Goal: Task Accomplishment & Management: Manage account settings

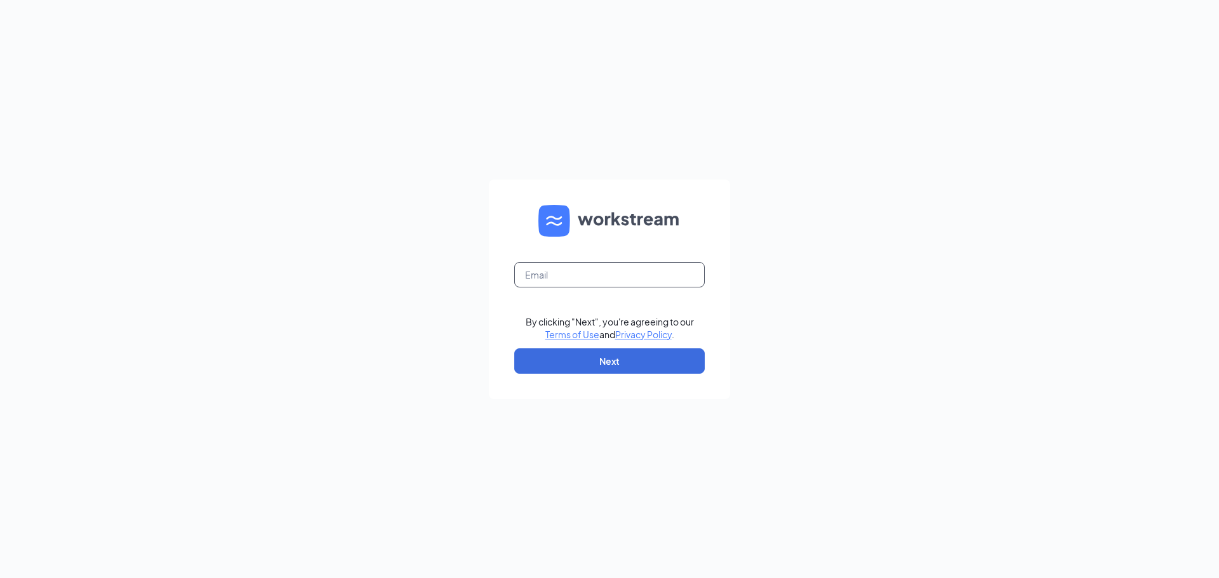
click at [596, 278] on input "text" at bounding box center [609, 274] width 190 height 25
click at [678, 274] on input "matthewedwards601" at bounding box center [609, 274] width 190 height 25
type input "[EMAIL_ADDRESS][DOMAIN_NAME]"
click at [695, 358] on button "Next" at bounding box center [609, 361] width 190 height 25
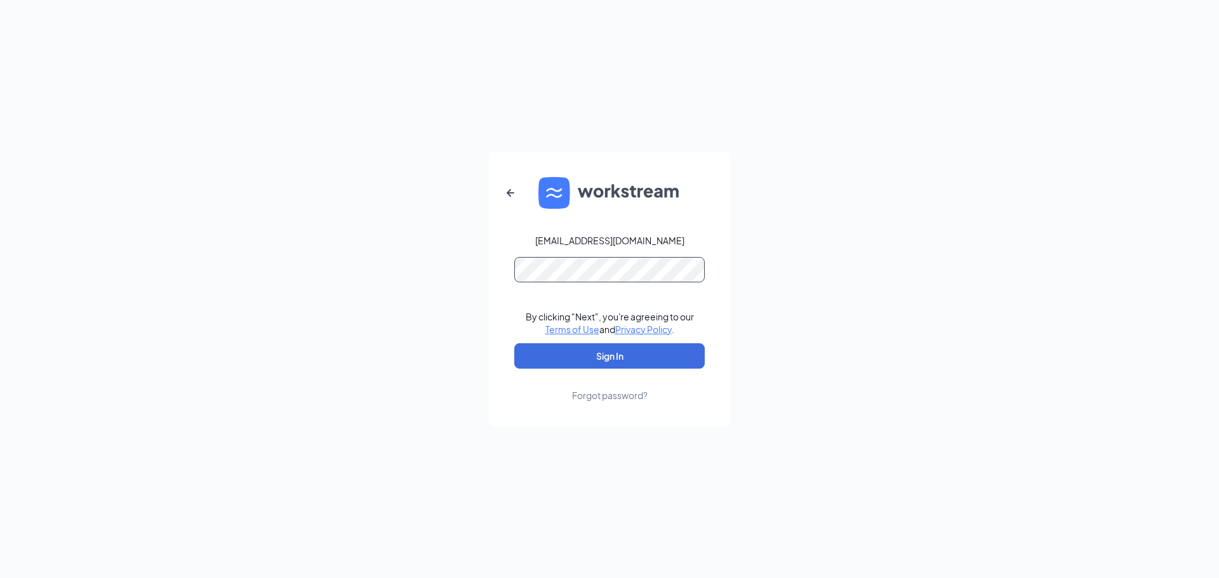
click at [514, 343] on button "Sign In" at bounding box center [609, 355] width 190 height 25
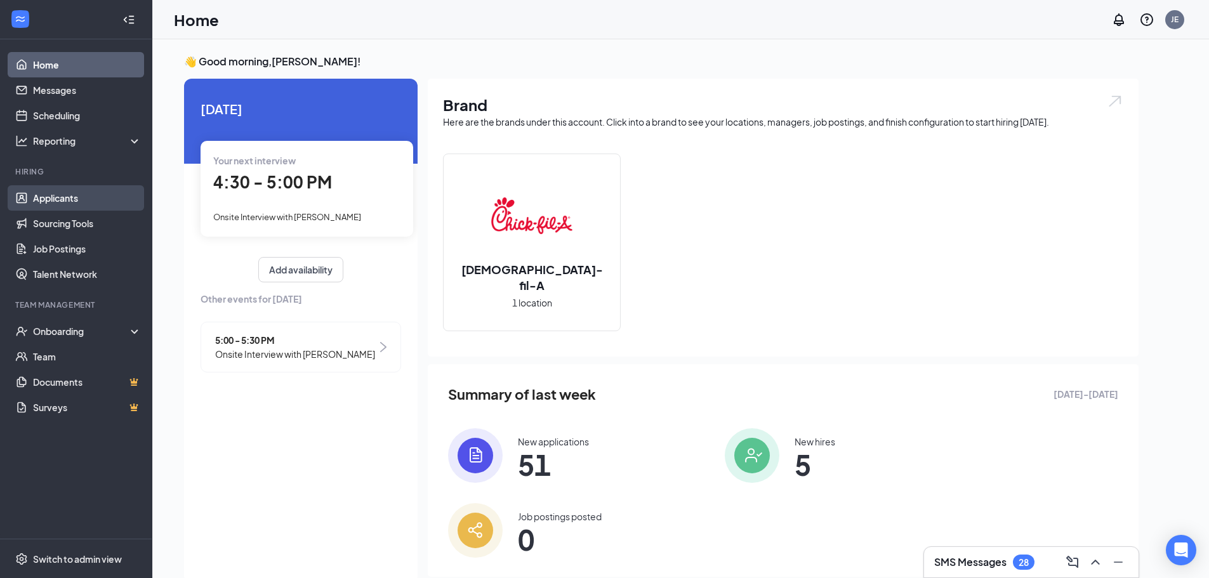
click at [91, 191] on link "Applicants" at bounding box center [87, 197] width 109 height 25
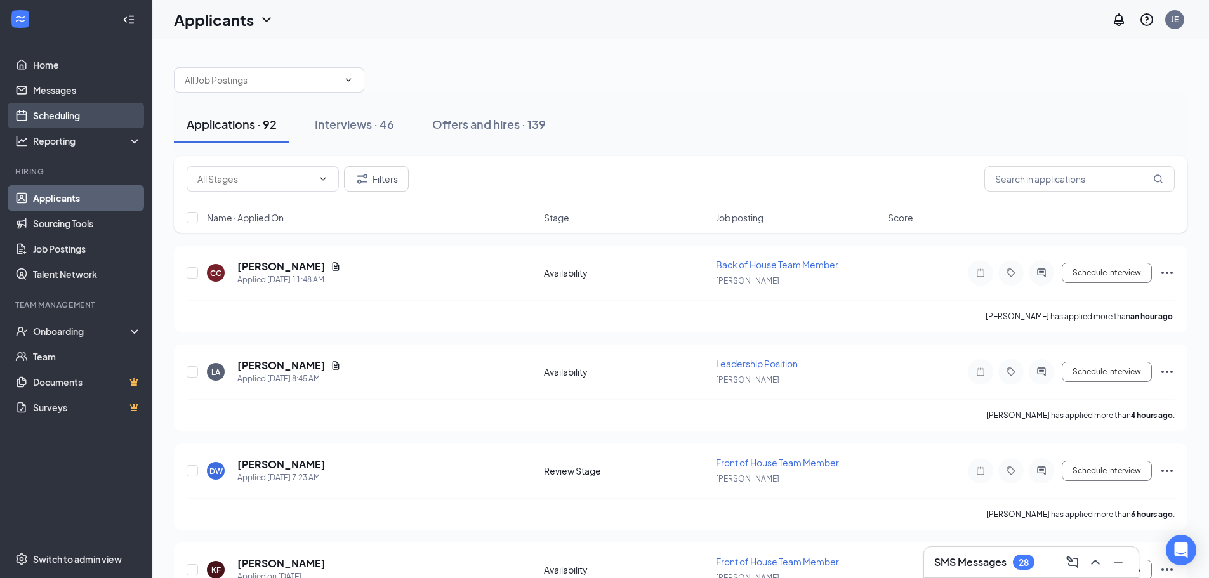
click at [64, 120] on link "Scheduling" at bounding box center [87, 115] width 109 height 25
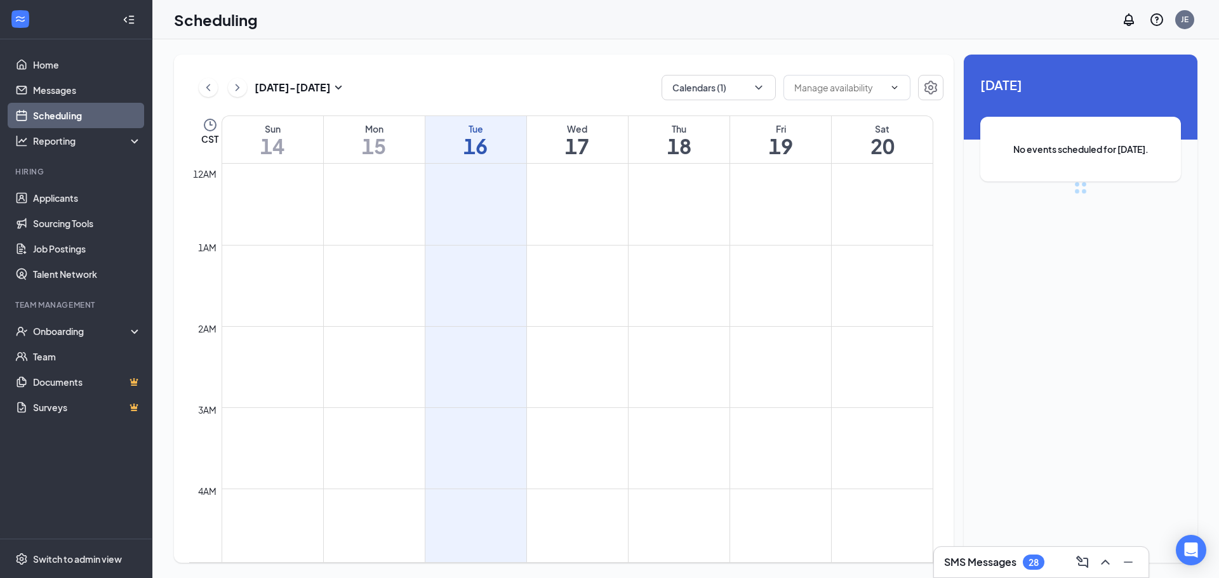
scroll to position [624, 0]
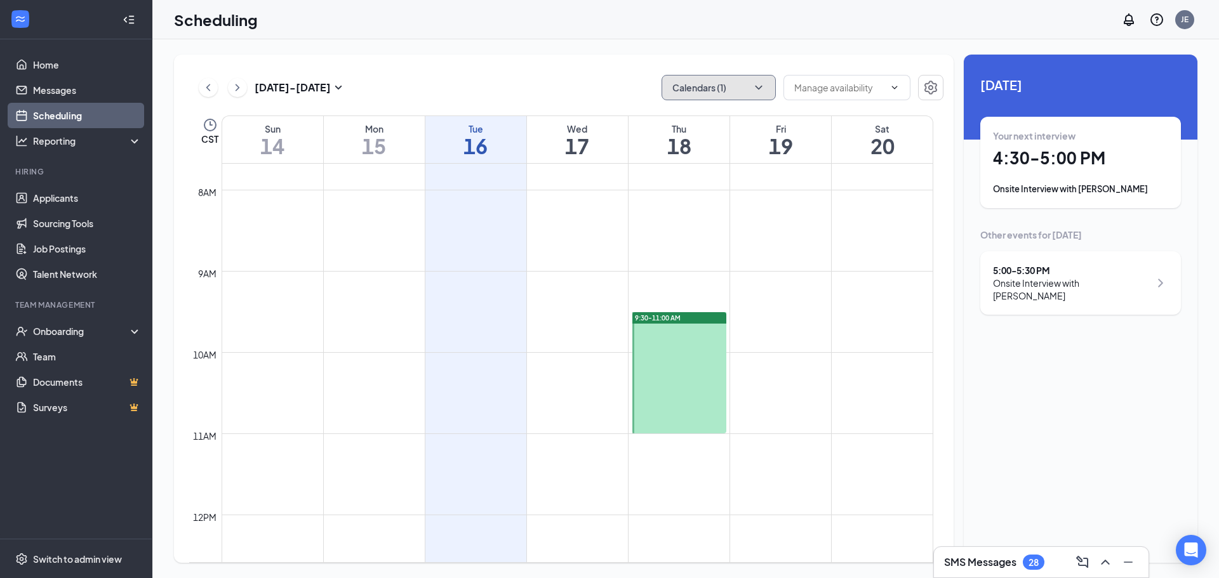
click at [716, 90] on button "Calendars (1)" at bounding box center [719, 87] width 114 height 25
click at [897, 382] on td at bounding box center [578, 383] width 712 height 20
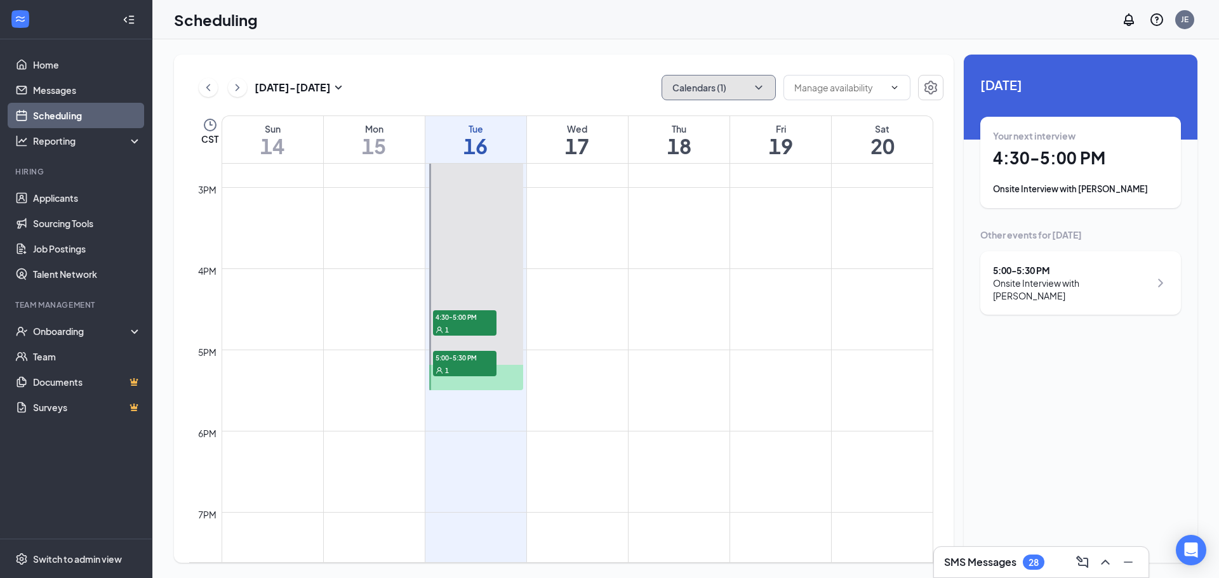
scroll to position [1068, 0]
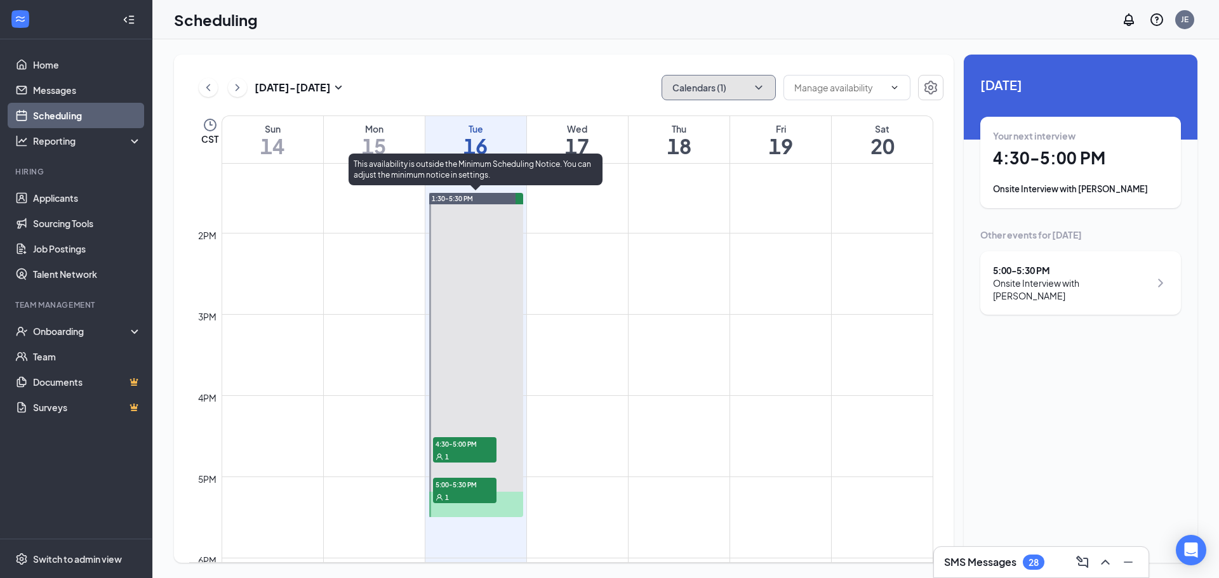
click at [476, 442] on span "4:30-5:00 PM" at bounding box center [464, 443] width 63 height 13
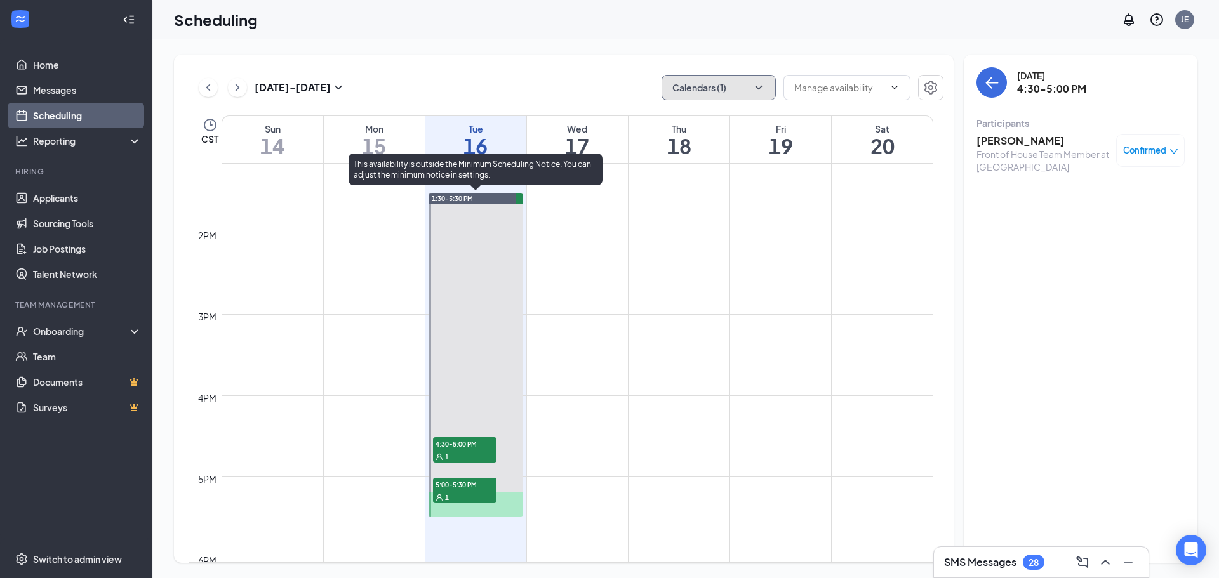
click at [472, 503] on div "1" at bounding box center [464, 497] width 63 height 13
click at [481, 456] on div "1" at bounding box center [464, 456] width 63 height 13
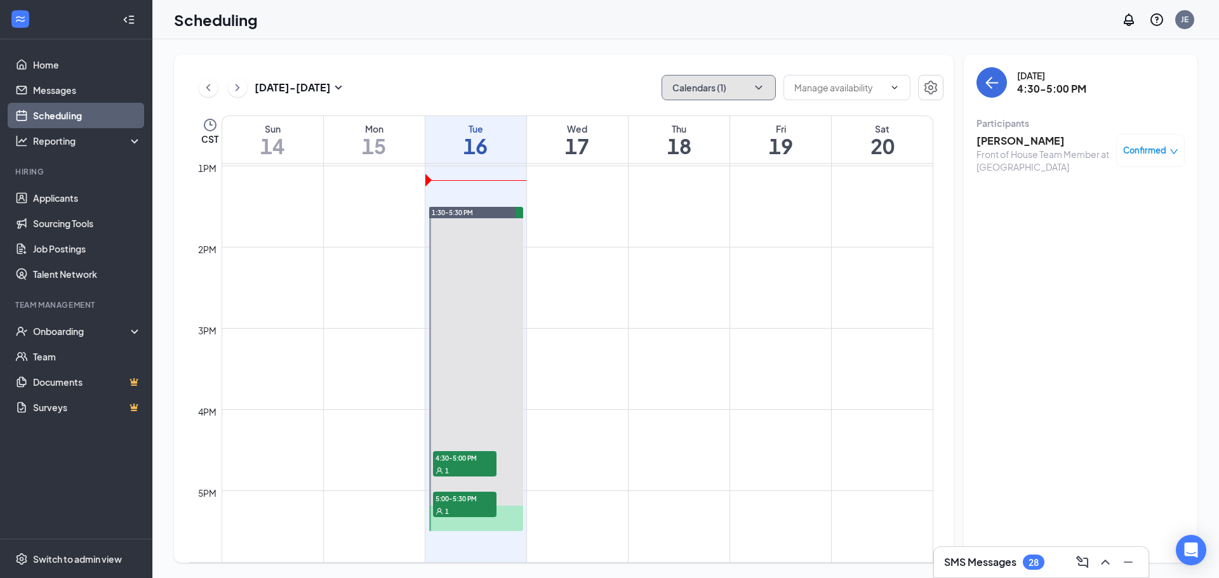
scroll to position [1068, 0]
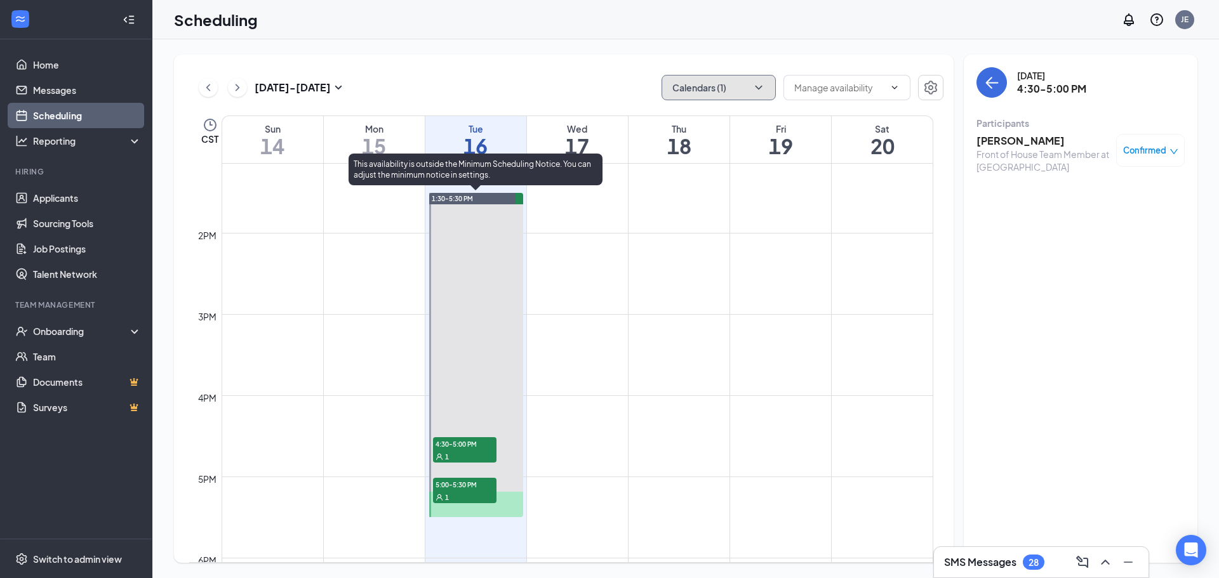
click at [472, 454] on div "1" at bounding box center [464, 456] width 63 height 13
click at [470, 496] on div "1" at bounding box center [464, 497] width 63 height 13
click at [475, 463] on div "1" at bounding box center [464, 456] width 63 height 13
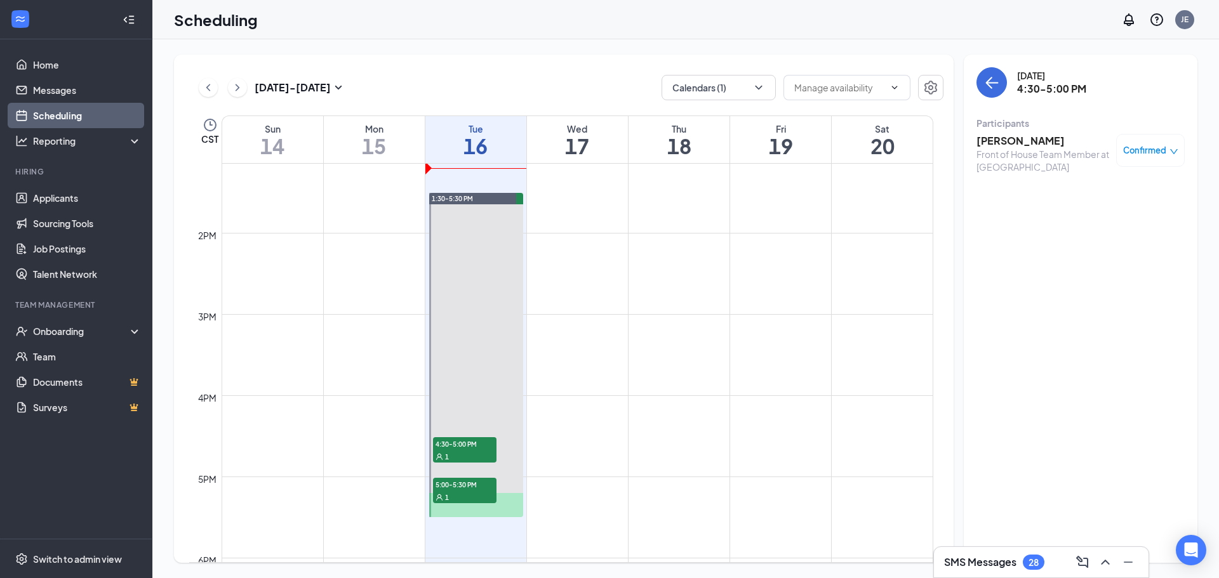
click at [984, 145] on h3 "[PERSON_NAME]" at bounding box center [1042, 141] width 133 height 14
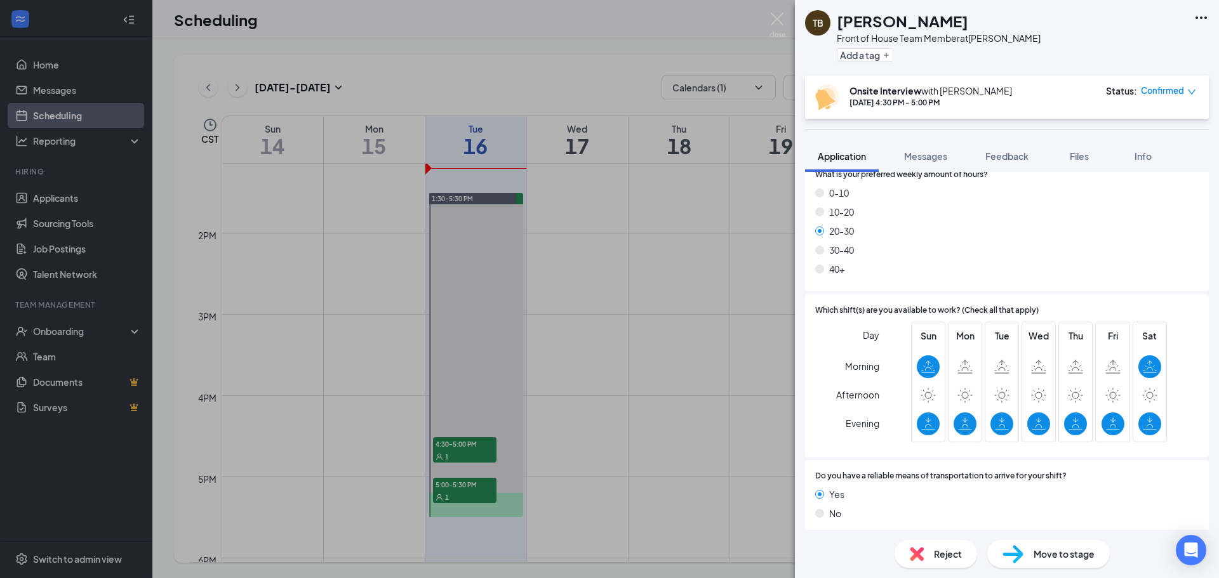
scroll to position [1034, 0]
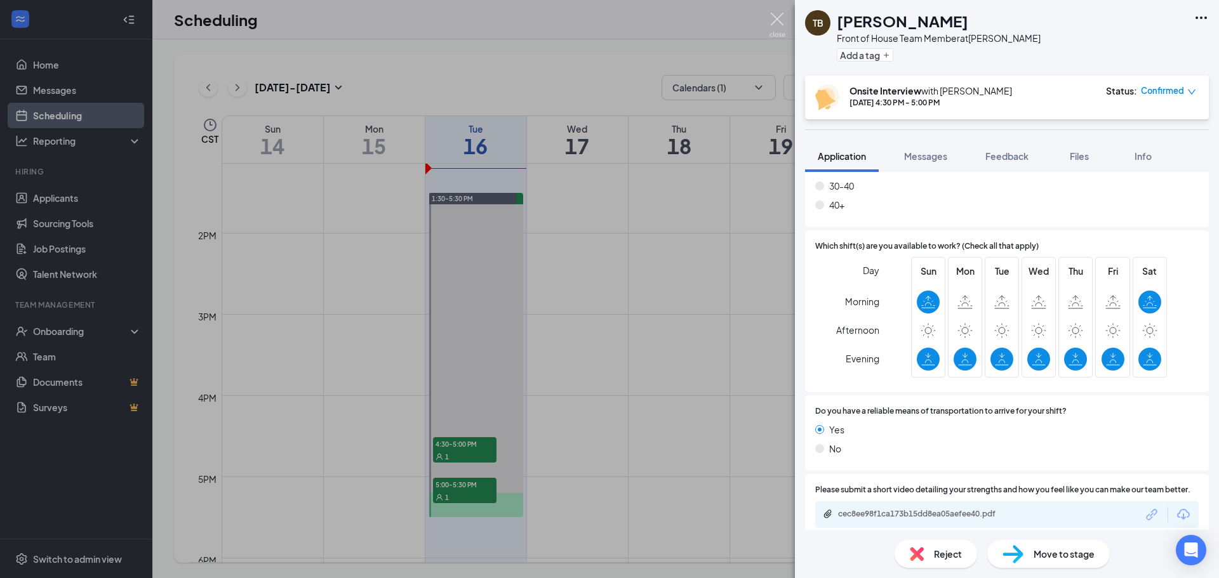
click at [773, 22] on img at bounding box center [777, 25] width 16 height 25
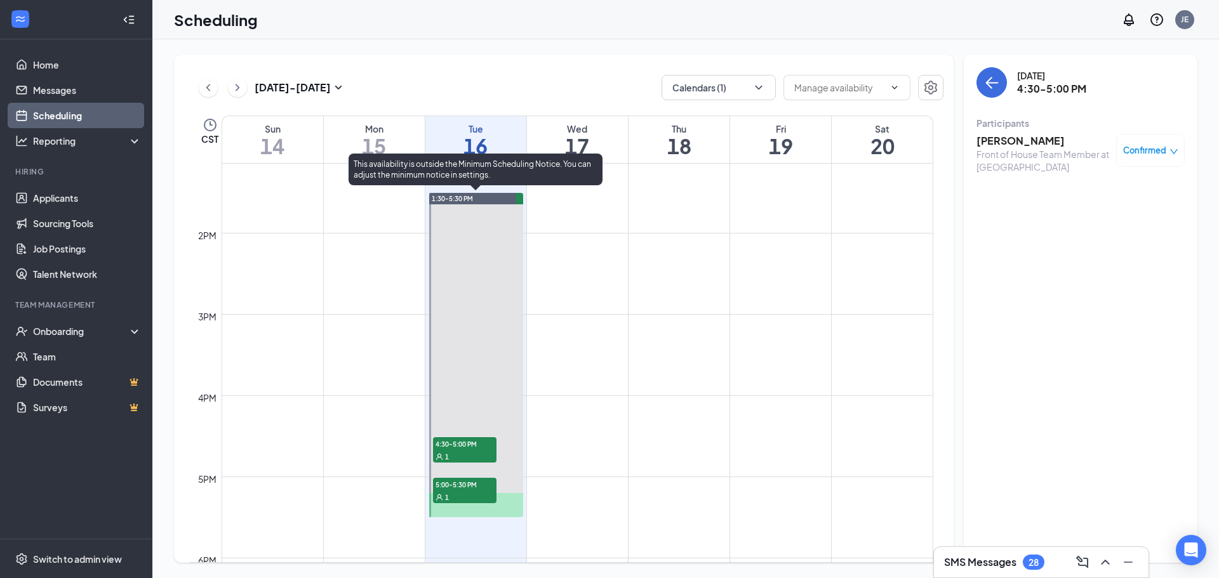
click at [455, 495] on div "1" at bounding box center [464, 497] width 63 height 13
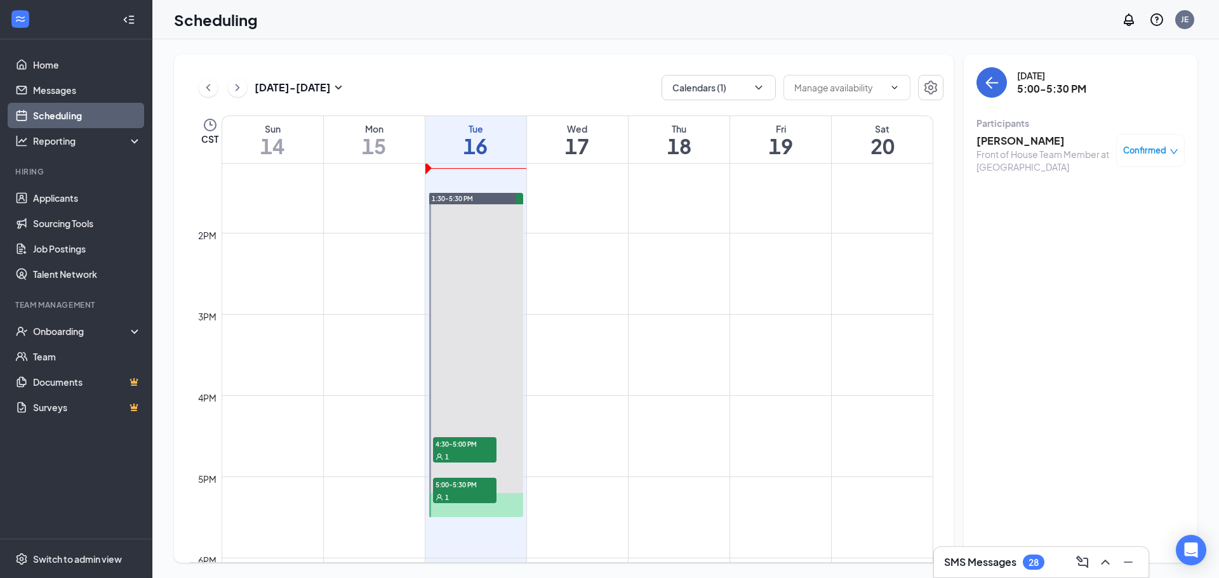
click at [1025, 145] on h3 "[PERSON_NAME]" at bounding box center [1042, 141] width 133 height 14
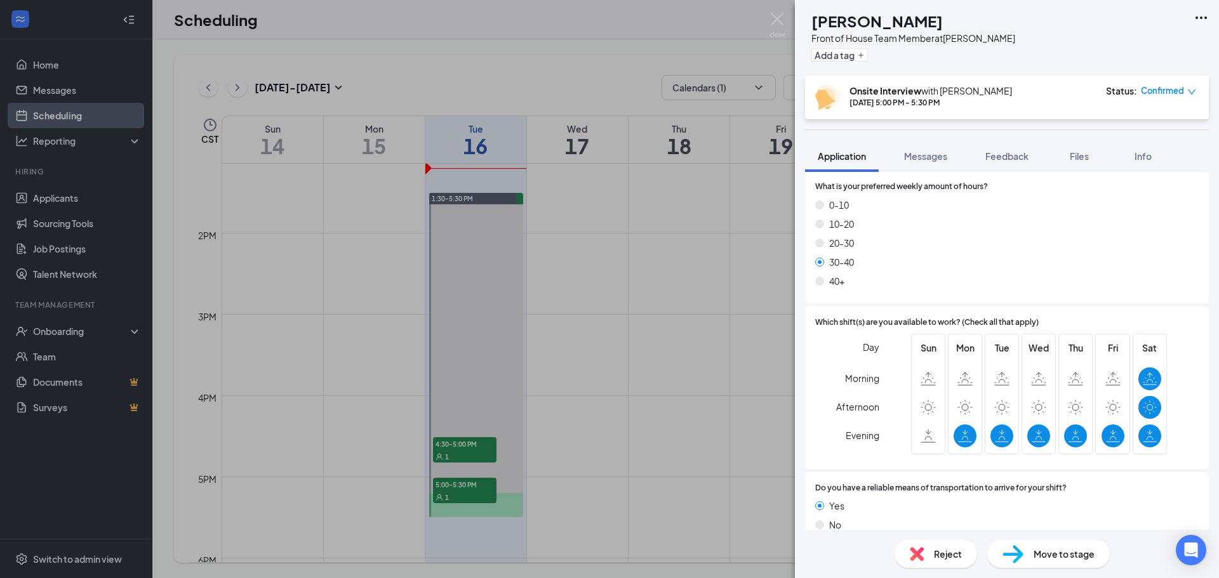
scroll to position [1026, 0]
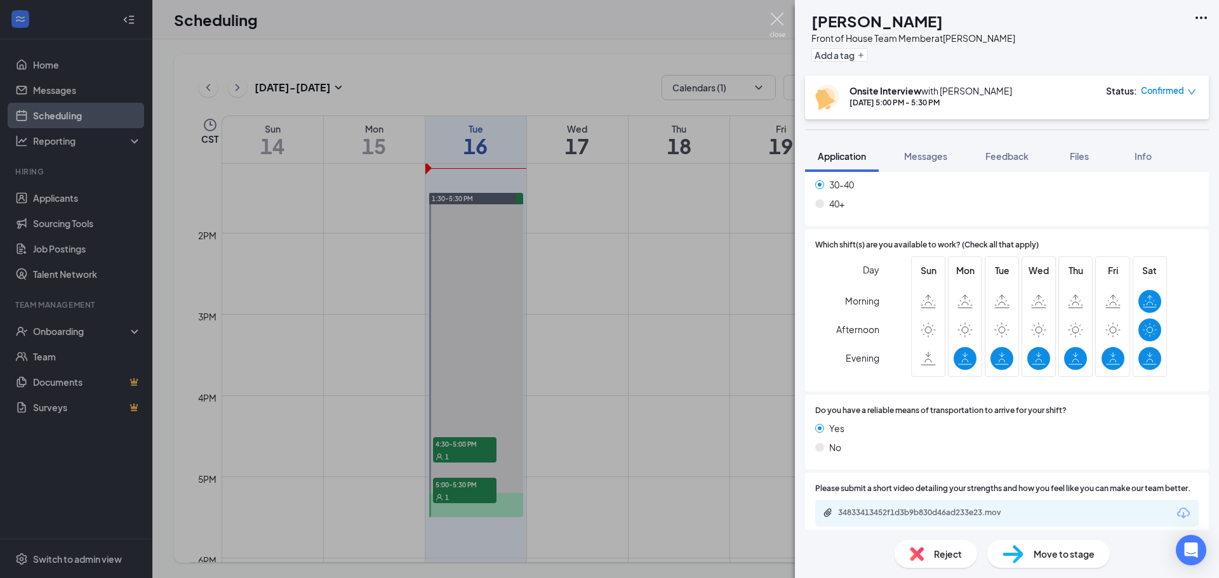
click at [780, 17] on img at bounding box center [777, 25] width 16 height 25
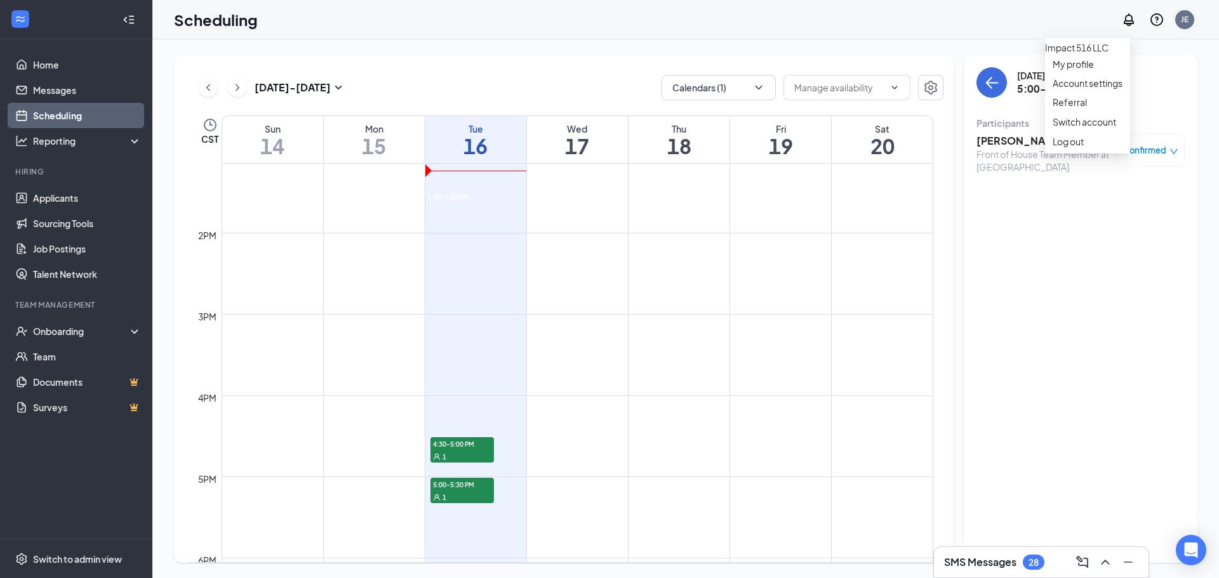
click at [1188, 19] on div "JE" at bounding box center [1184, 19] width 19 height 19
click at [1122, 148] on div "Log out" at bounding box center [1088, 141] width 70 height 13
